Goal: Navigation & Orientation: Understand site structure

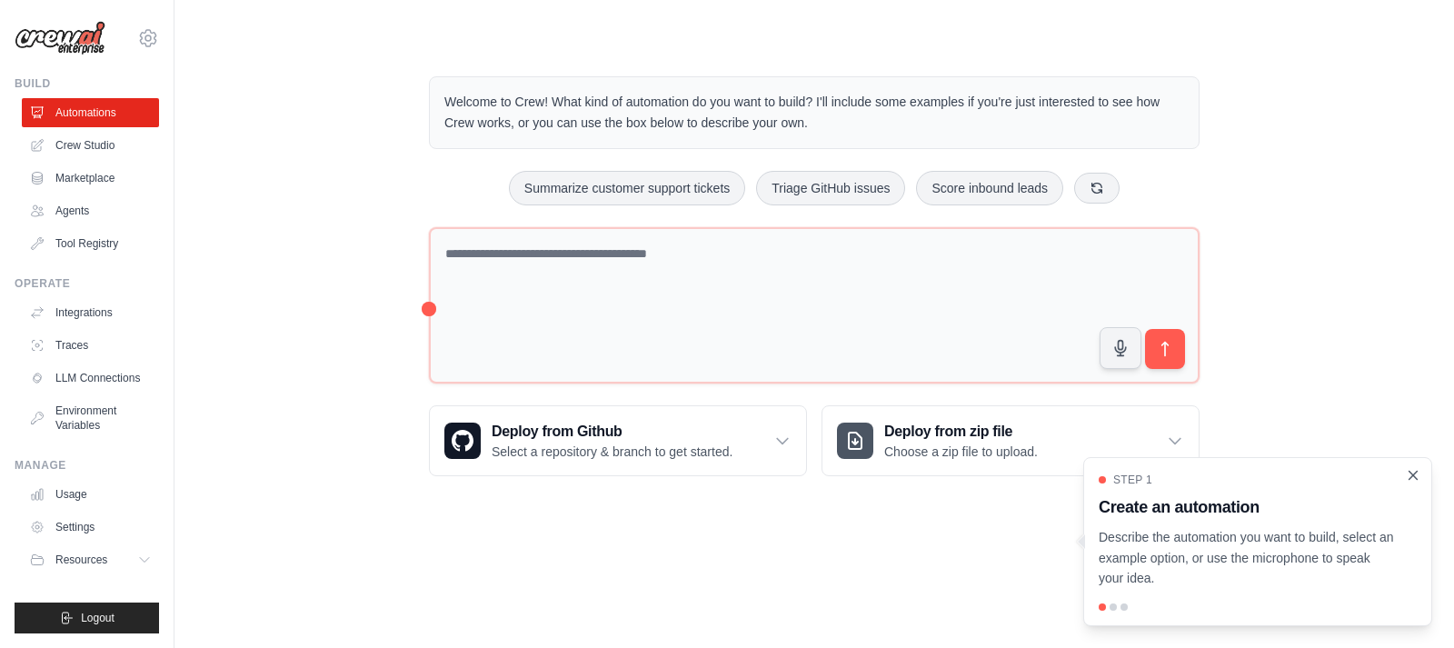
click at [1418, 475] on icon "Close walkthrough" at bounding box center [1413, 475] width 16 height 16
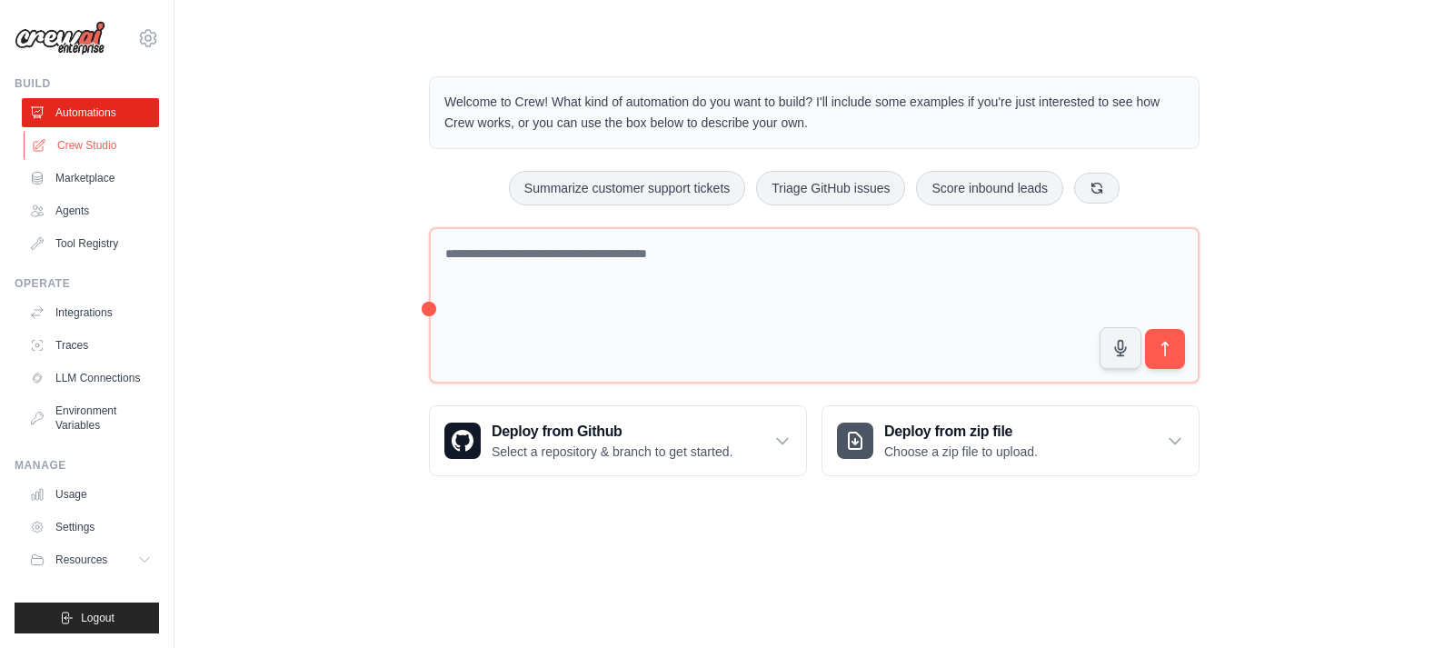
click at [89, 151] on link "Crew Studio" at bounding box center [92, 145] width 137 height 29
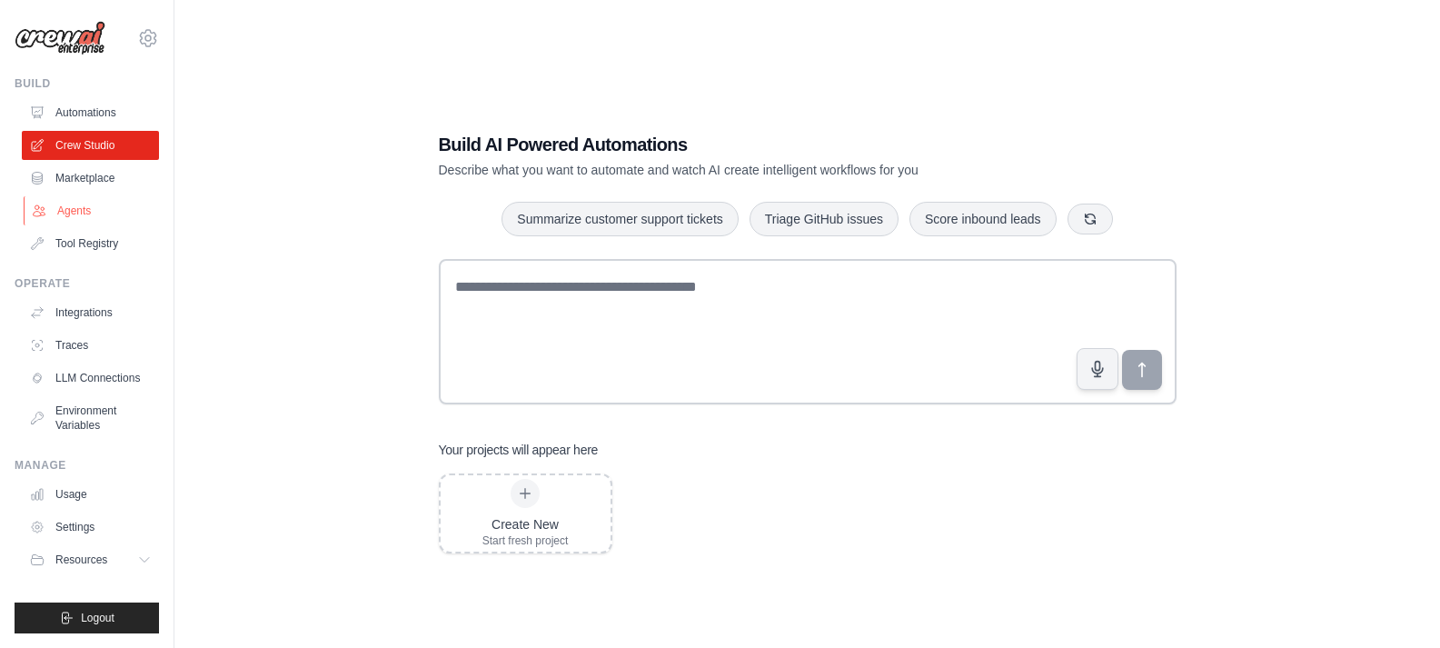
click at [74, 220] on link "Agents" at bounding box center [92, 210] width 137 height 29
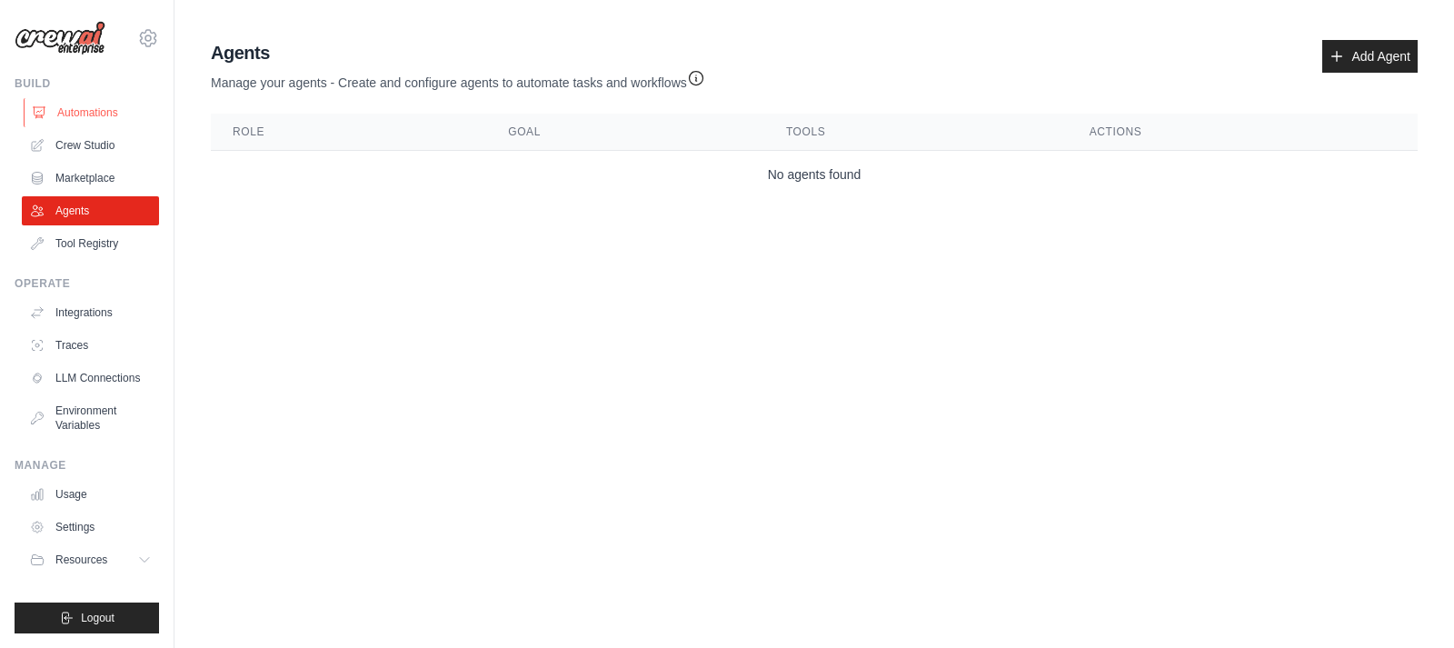
click at [66, 111] on link "Automations" at bounding box center [92, 112] width 137 height 29
